Goal: Navigation & Orientation: Find specific page/section

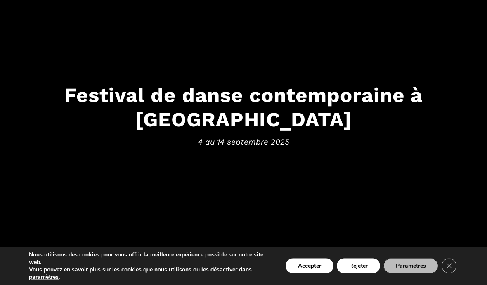
scroll to position [84, 0]
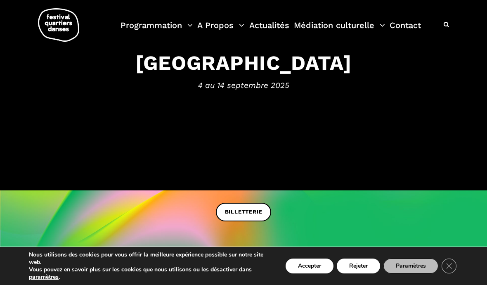
click at [311, 273] on button "Accepter" at bounding box center [310, 265] width 48 height 15
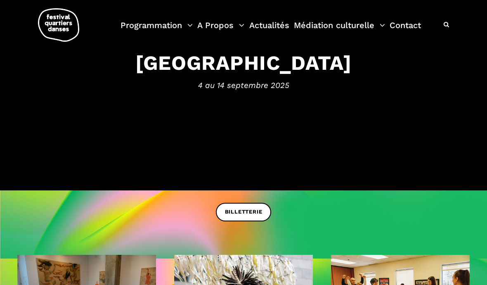
scroll to position [135, 0]
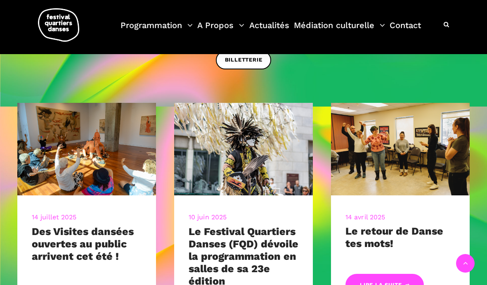
scroll to position [281, 0]
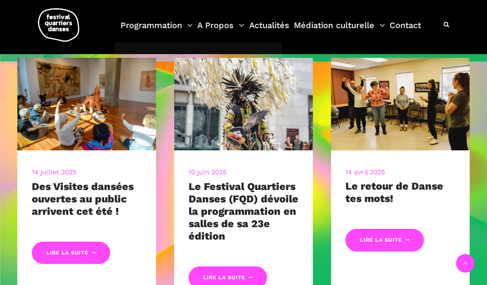
click at [170, 29] on link "Programmation" at bounding box center [157, 30] width 72 height 24
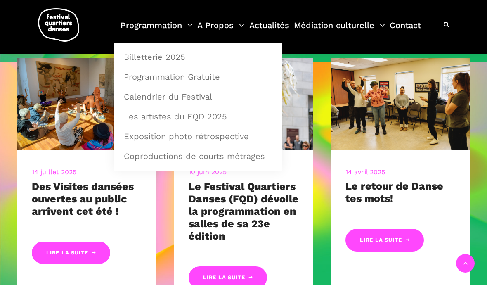
click at [176, 57] on link "Billetterie 2025" at bounding box center [198, 56] width 159 height 19
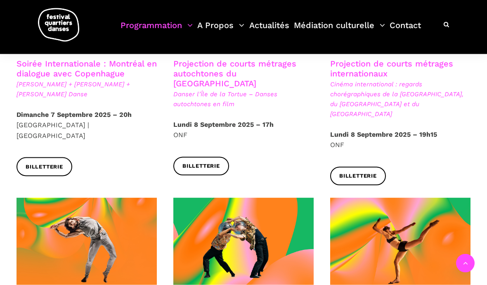
scroll to position [564, 0]
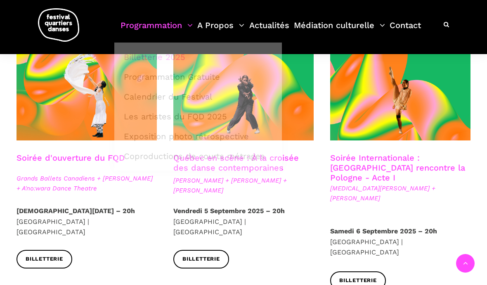
click at [187, 28] on link "Programmation" at bounding box center [157, 30] width 72 height 24
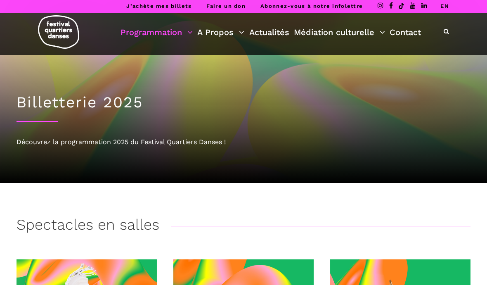
scroll to position [0, 0]
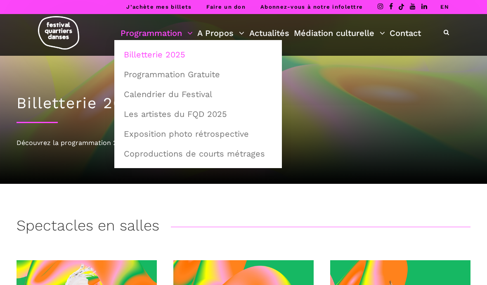
click at [201, 77] on link "Programmation Gratuite" at bounding box center [198, 74] width 159 height 19
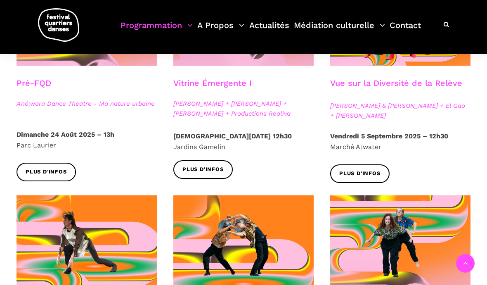
scroll to position [288, 0]
